Goal: Check status: Check status

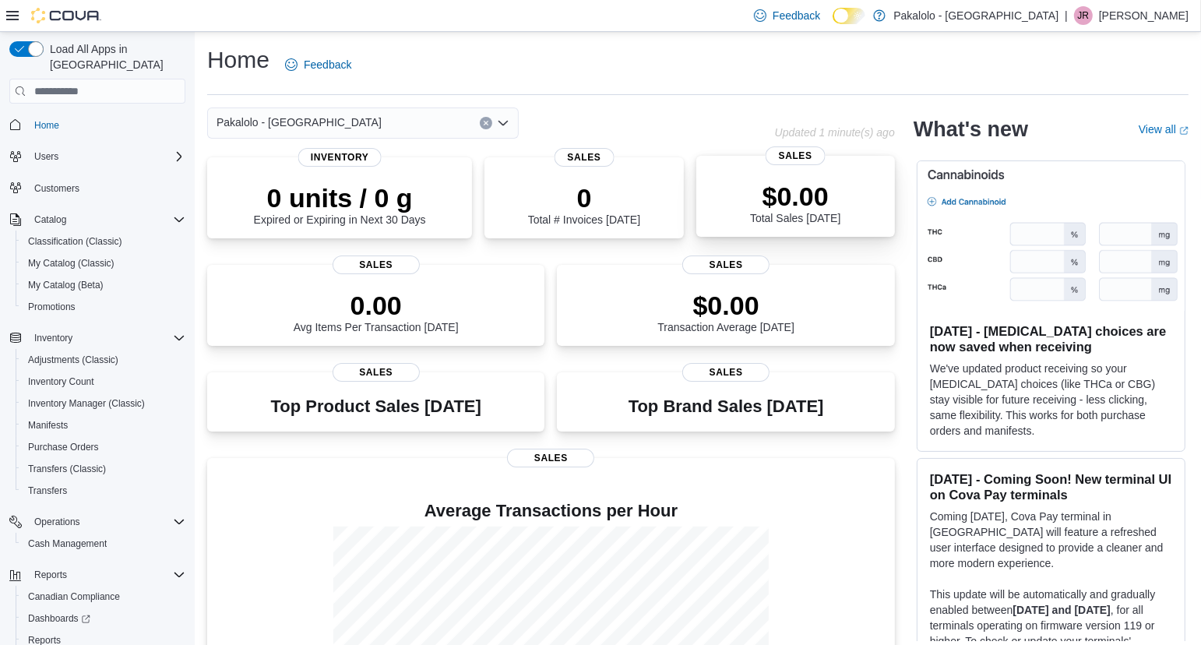
click at [866, 185] on div "$0.00 Total Sales Today" at bounding box center [796, 200] width 174 height 50
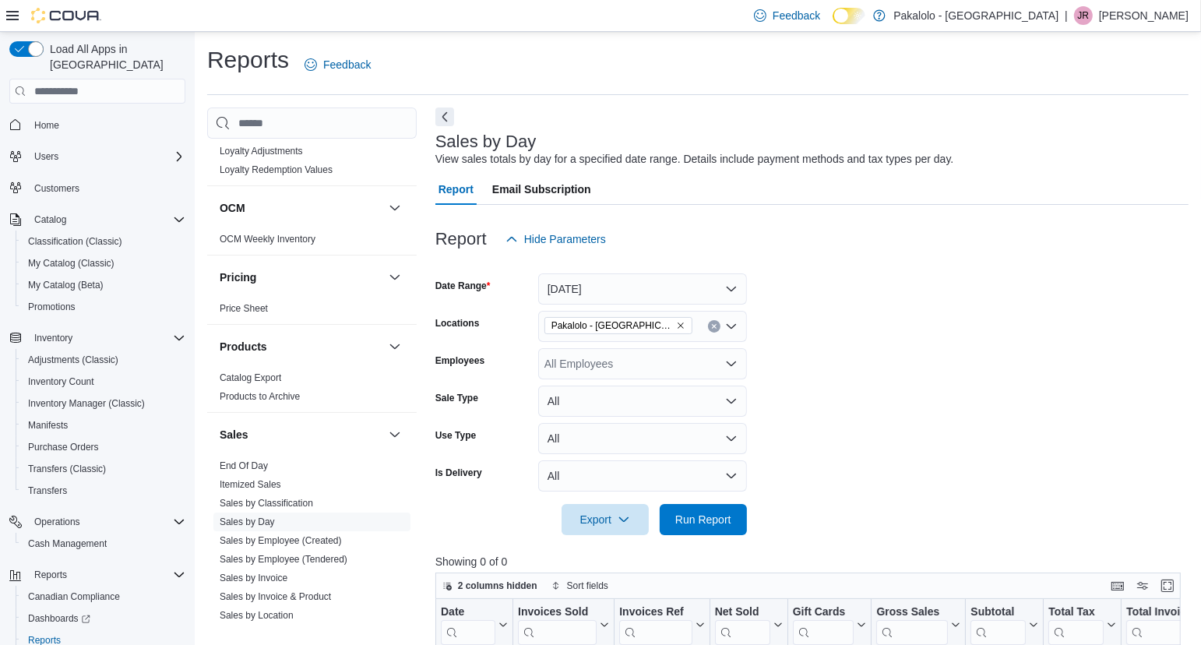
scroll to position [834, 0]
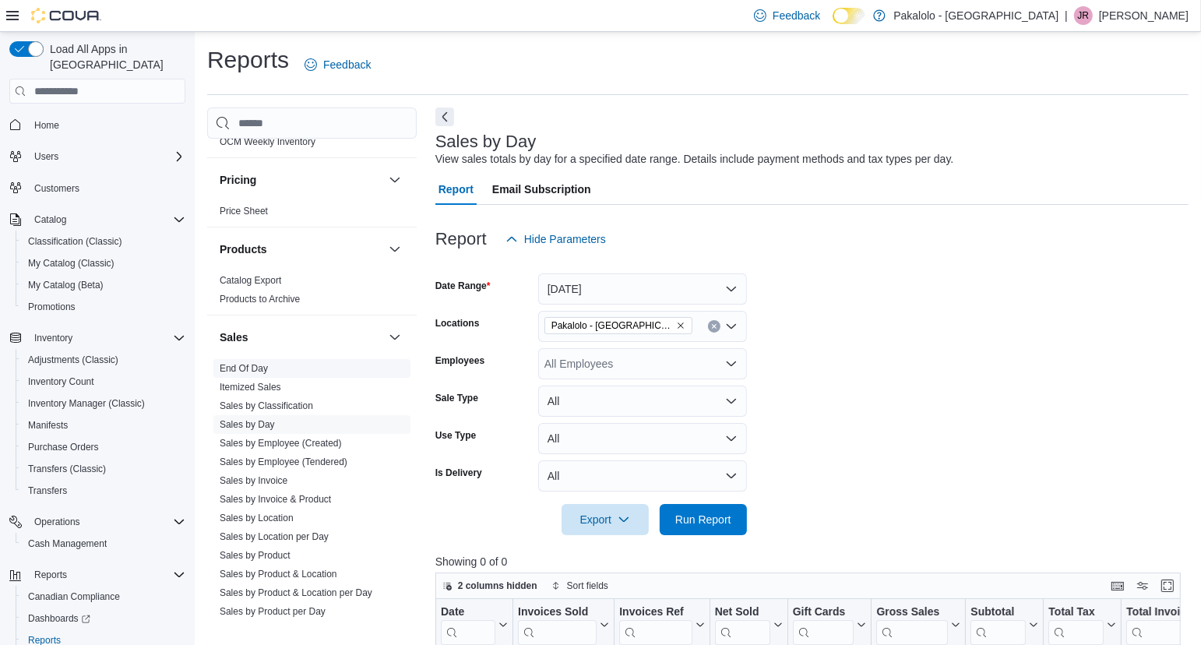
click at [252, 365] on link "End Of Day" at bounding box center [244, 368] width 48 height 11
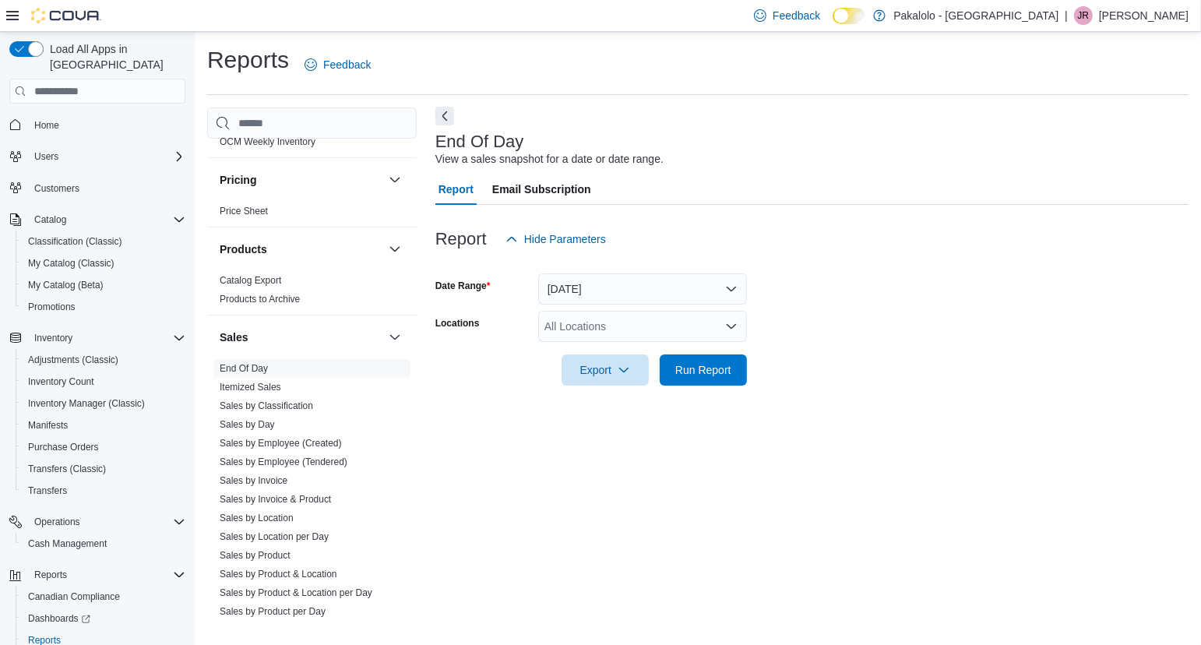
click at [445, 122] on button "Next" at bounding box center [444, 116] width 19 height 19
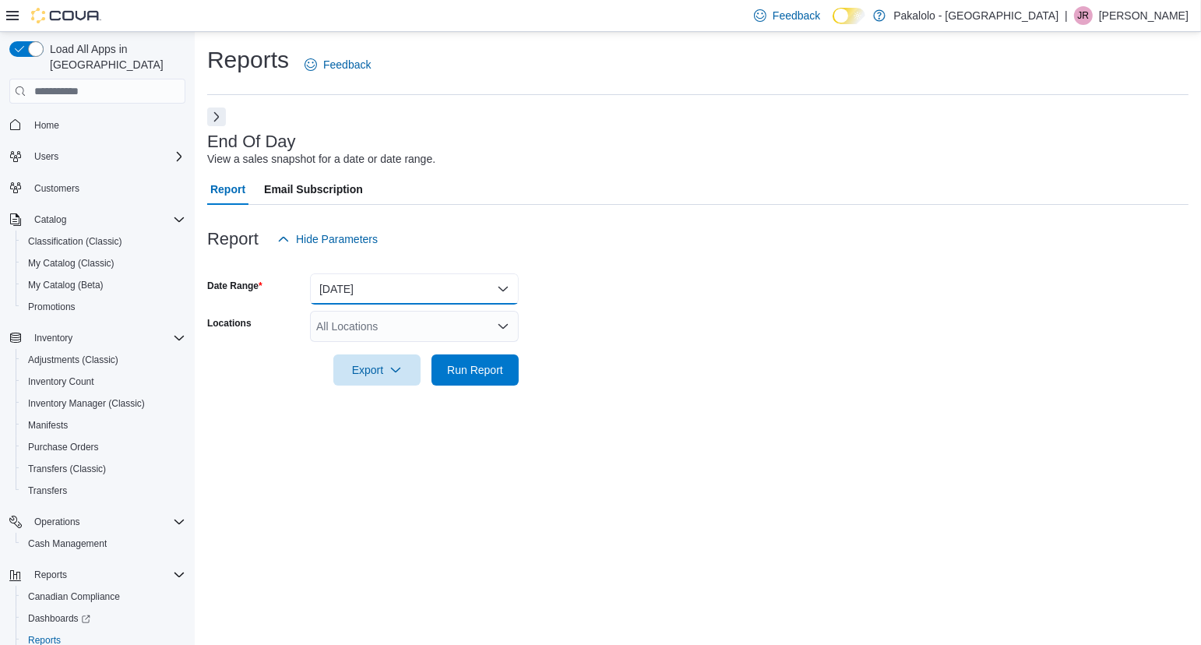
click at [500, 287] on button "Today" at bounding box center [414, 288] width 209 height 31
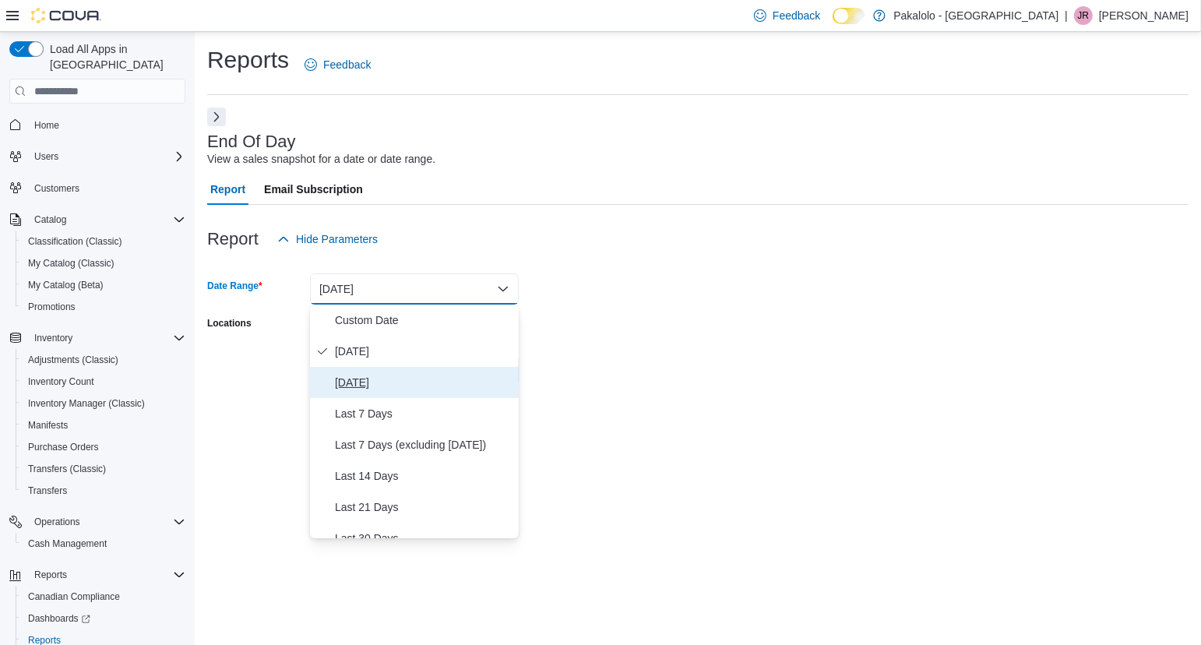
click at [385, 378] on span "Yesterday" at bounding box center [424, 382] width 178 height 19
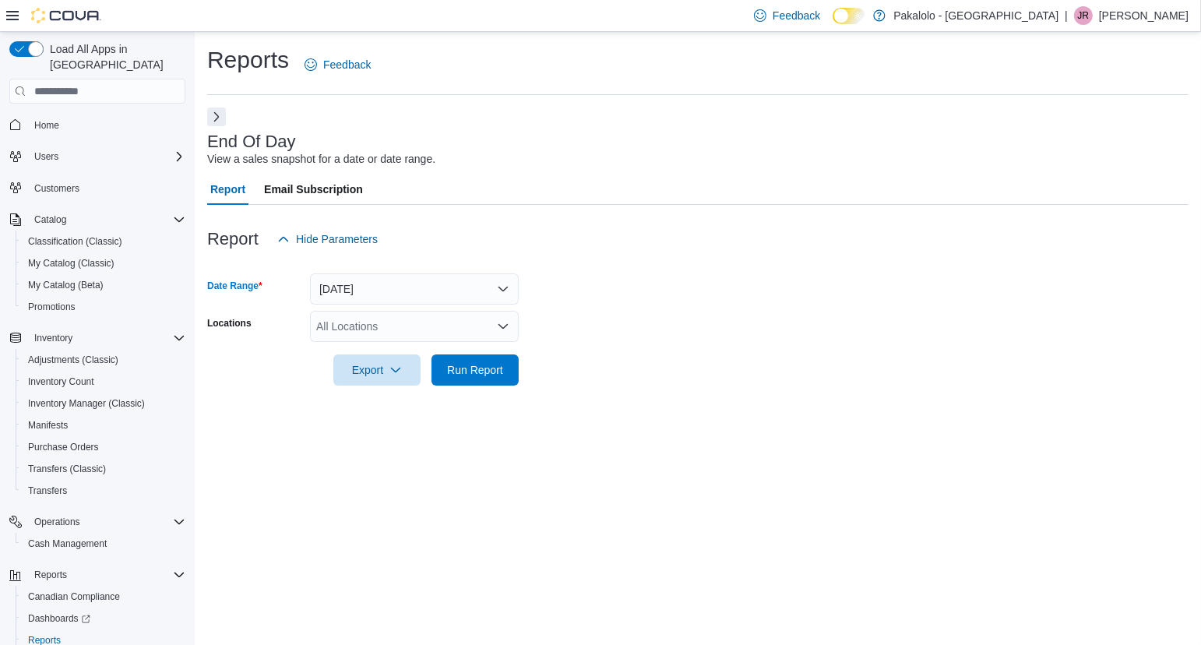
click at [503, 330] on icon "Open list of options" at bounding box center [503, 326] width 12 height 12
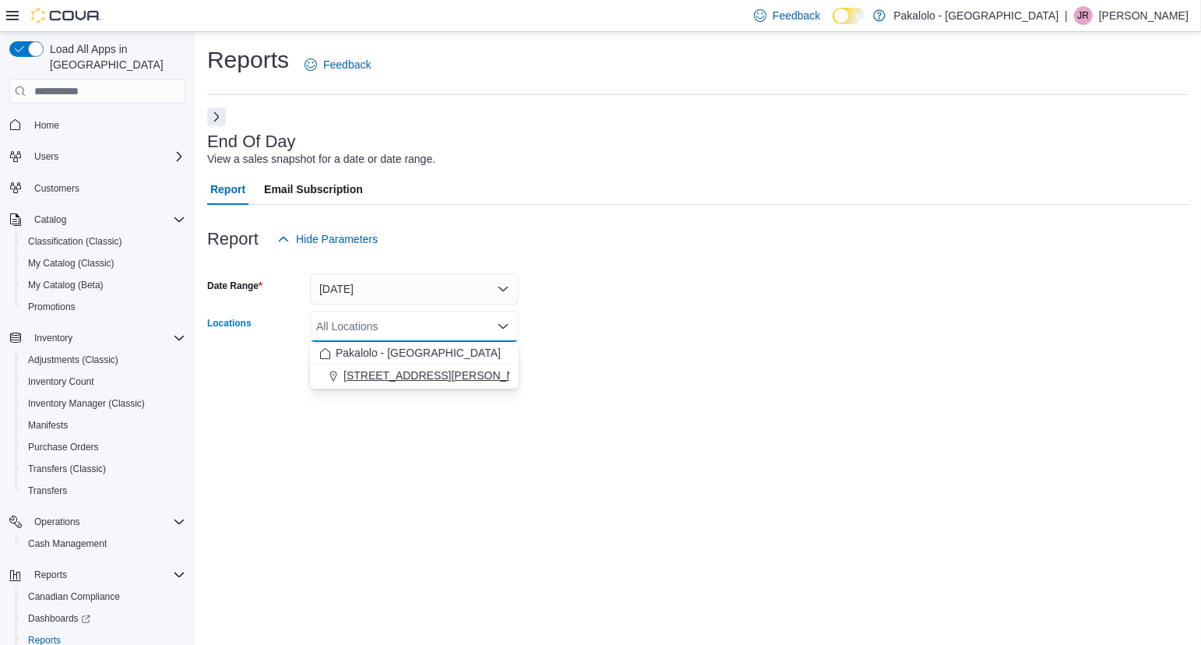
click at [443, 384] on button "385 Tompkins Avenue" at bounding box center [414, 376] width 209 height 23
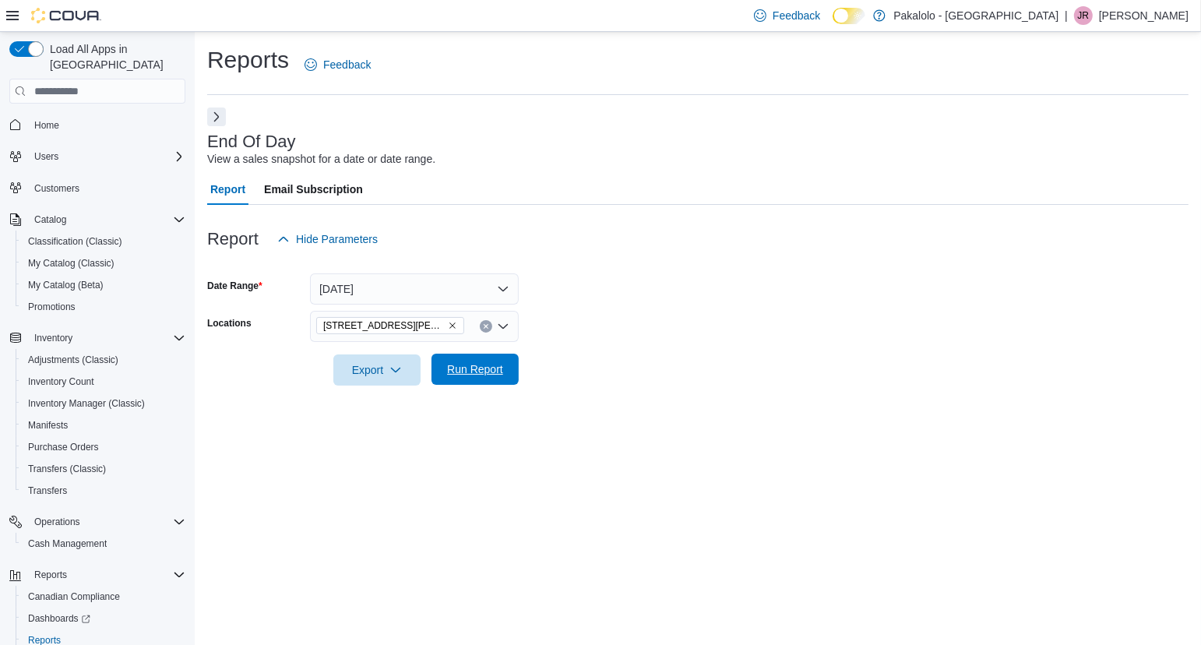
click at [509, 375] on span "Run Report" at bounding box center [475, 369] width 69 height 31
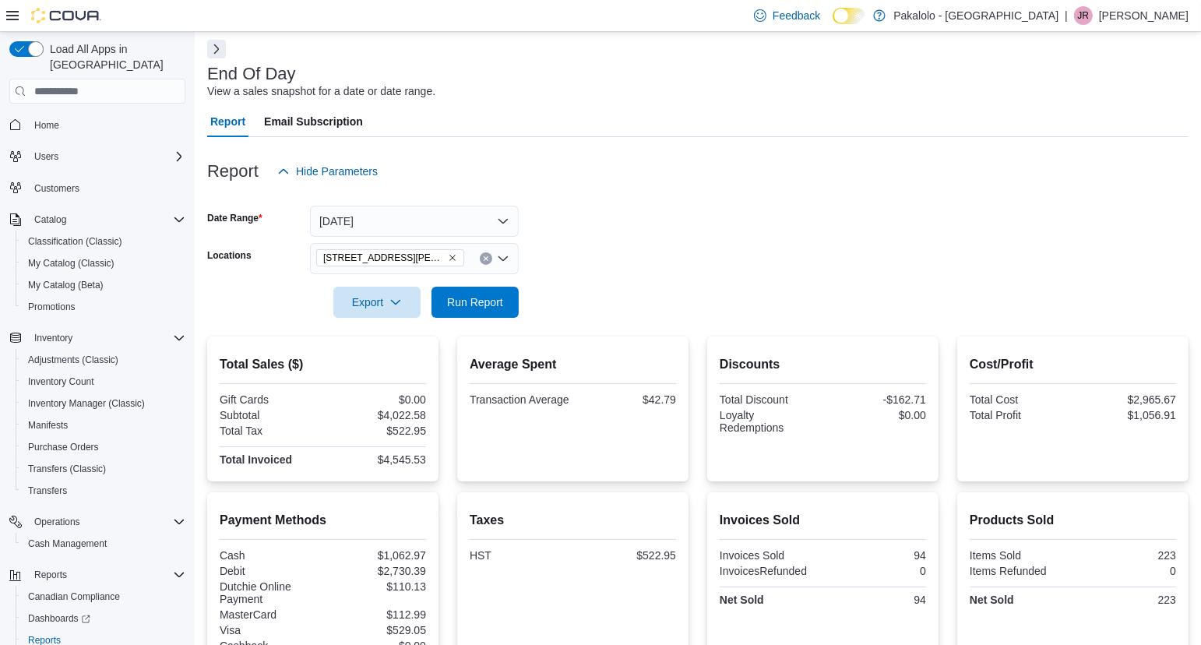
scroll to position [223, 0]
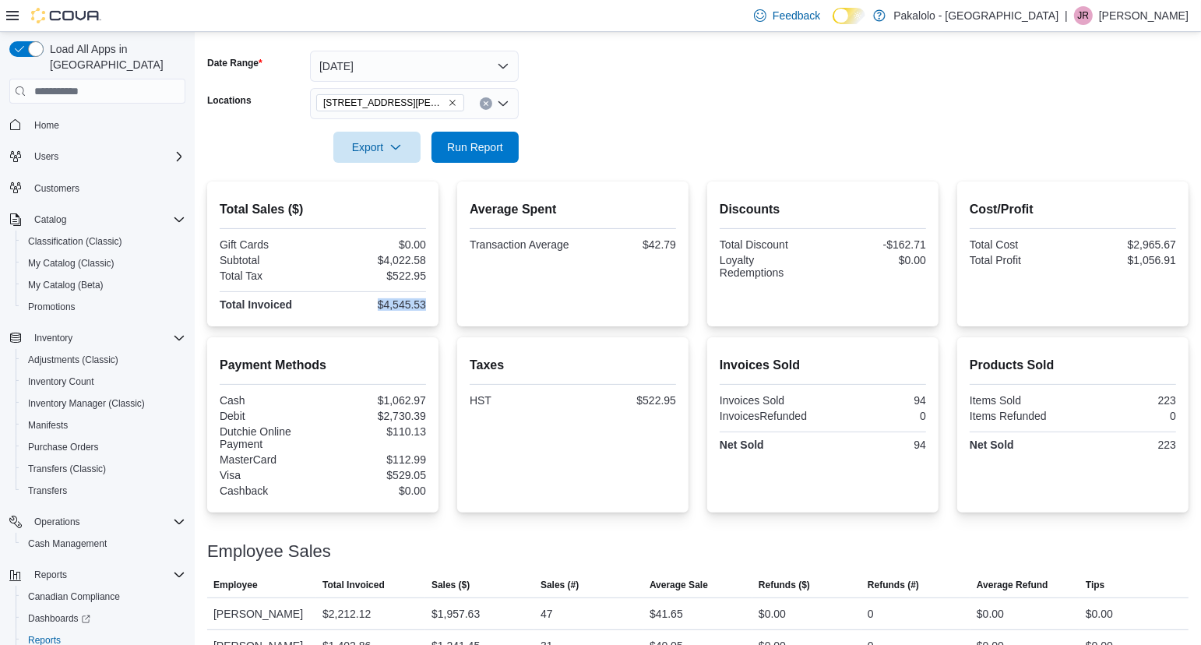
drag, startPoint x: 373, startPoint y: 304, endPoint x: 434, endPoint y: 304, distance: 60.8
click at [434, 304] on div "Total Sales ($) Gift Cards $0.00 Subtotal $4,022.58 Total Tax $522.95 Total Inv…" at bounding box center [322, 254] width 231 height 145
copy div "$4,545.53"
drag, startPoint x: 1120, startPoint y: 262, endPoint x: 1186, endPoint y: 262, distance: 65.4
click at [1186, 262] on div "Cost/Profit Total Cost $2,965.67 Total Profit $1,056.91" at bounding box center [1072, 254] width 231 height 145
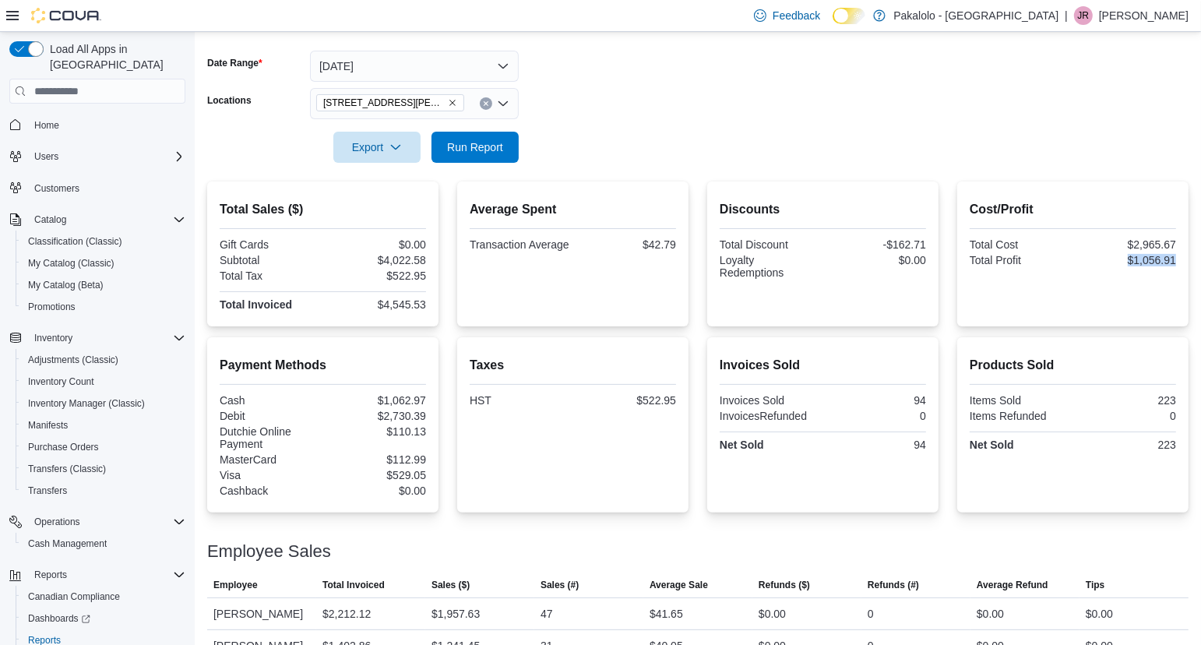
copy div "$1,056.91"
drag, startPoint x: 878, startPoint y: 243, endPoint x: 927, endPoint y: 243, distance: 49.1
click at [927, 243] on div "Discounts Total Discount -$162.71 Loyalty Redemptions $0.00" at bounding box center [822, 254] width 231 height 145
copy div "-$162.71"
drag, startPoint x: 1153, startPoint y: 443, endPoint x: 1180, endPoint y: 443, distance: 26.5
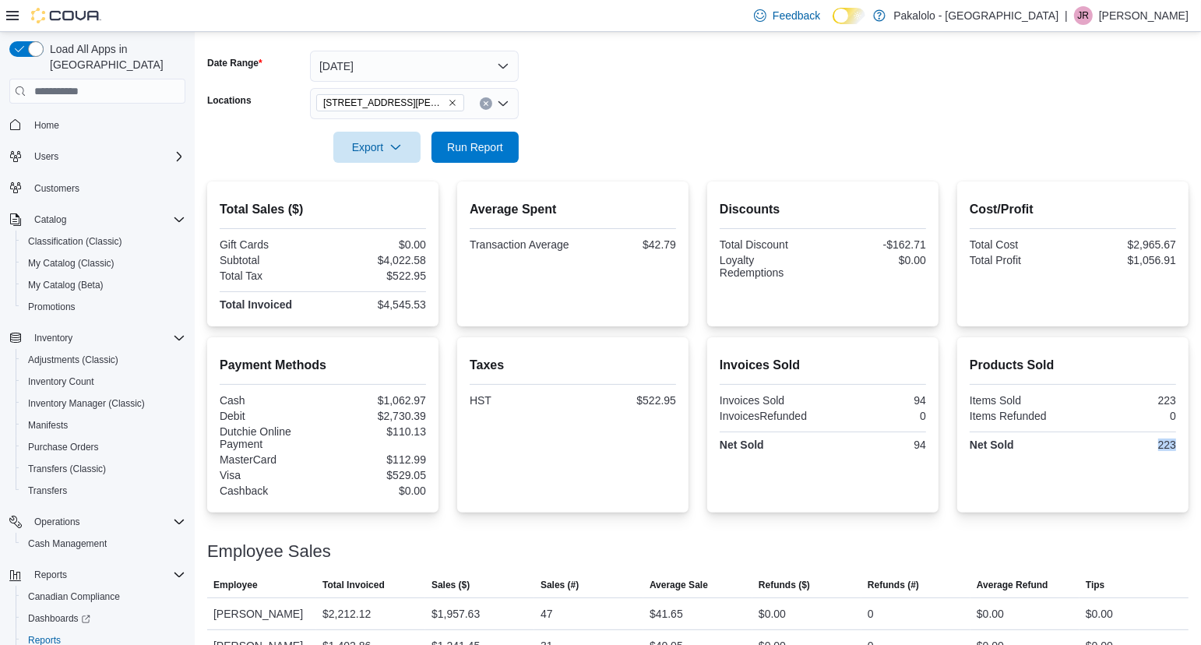
click at [1180, 443] on div "Products Sold Items Sold 223 Items Refunded 0 Net Sold 223" at bounding box center [1072, 424] width 231 height 175
copy div "223"
drag, startPoint x: 911, startPoint y: 446, endPoint x: 927, endPoint y: 446, distance: 16.4
click at [927, 446] on div "Invoices Sold Invoices Sold 94 InvoicesRefunded 0 Net Sold 94" at bounding box center [822, 424] width 231 height 175
copy div "94"
